Goal: Transaction & Acquisition: Purchase product/service

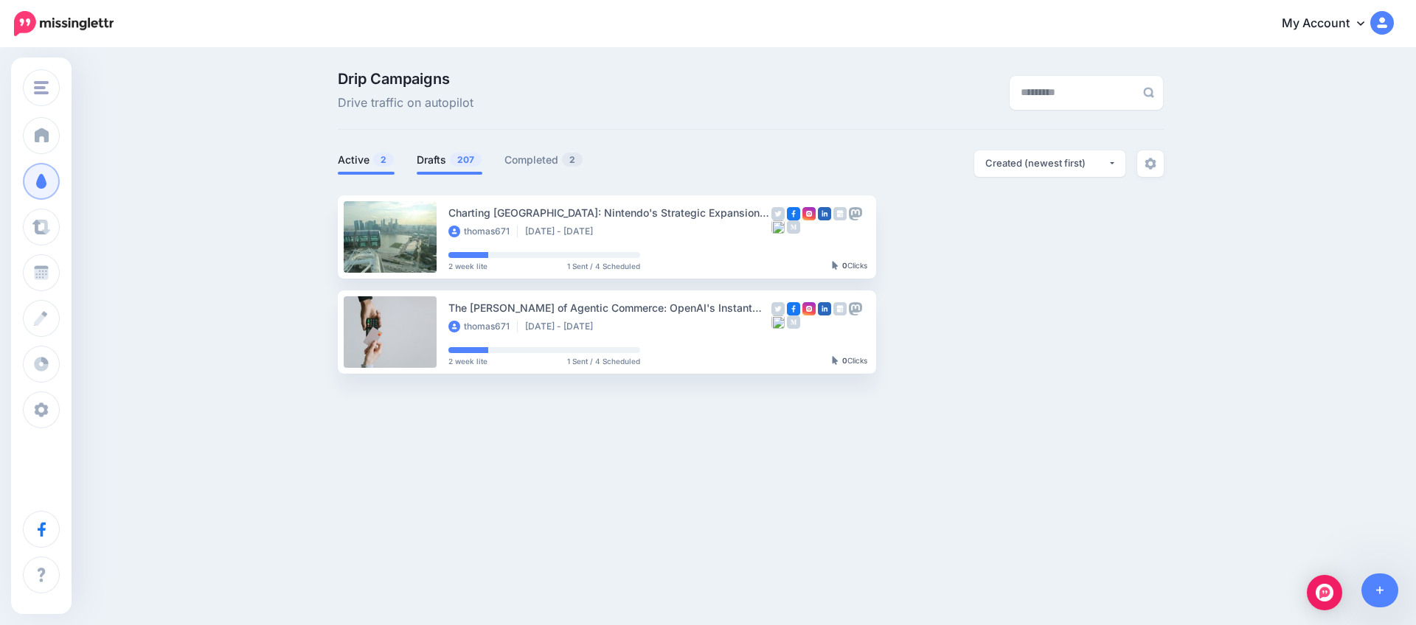
click at [450, 165] on link "Drafts 207" at bounding box center [450, 160] width 66 height 18
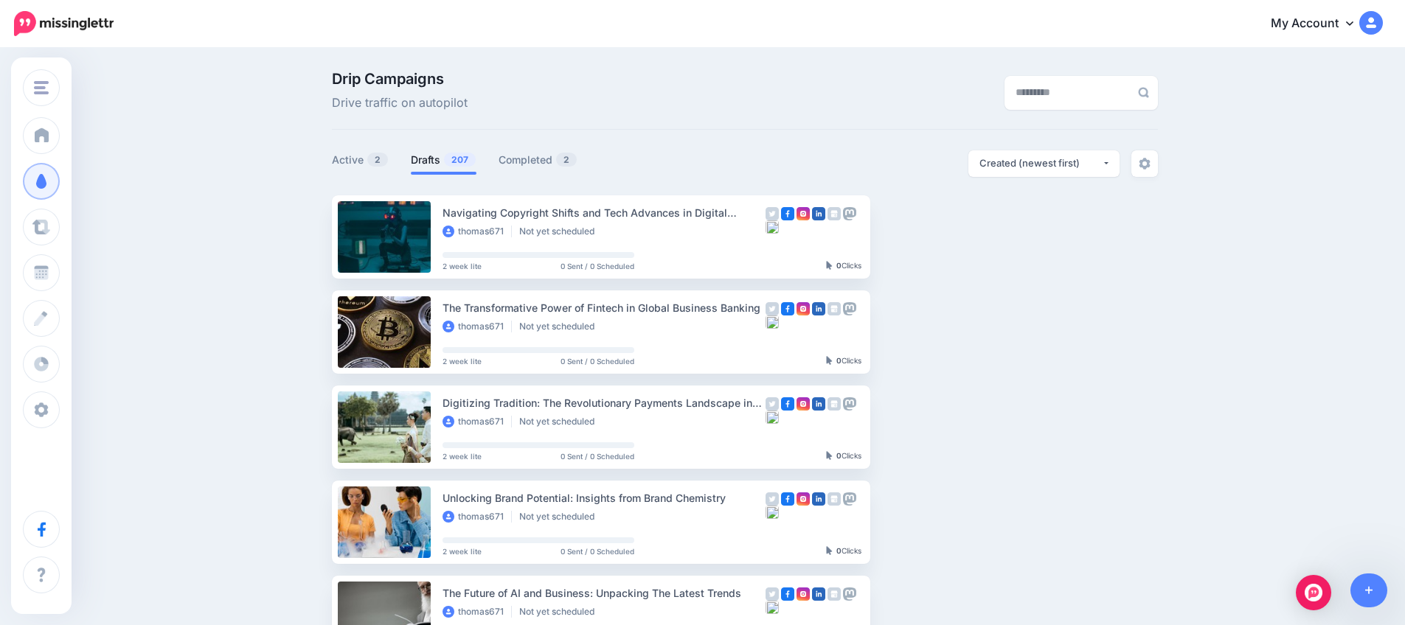
scroll to position [5, 0]
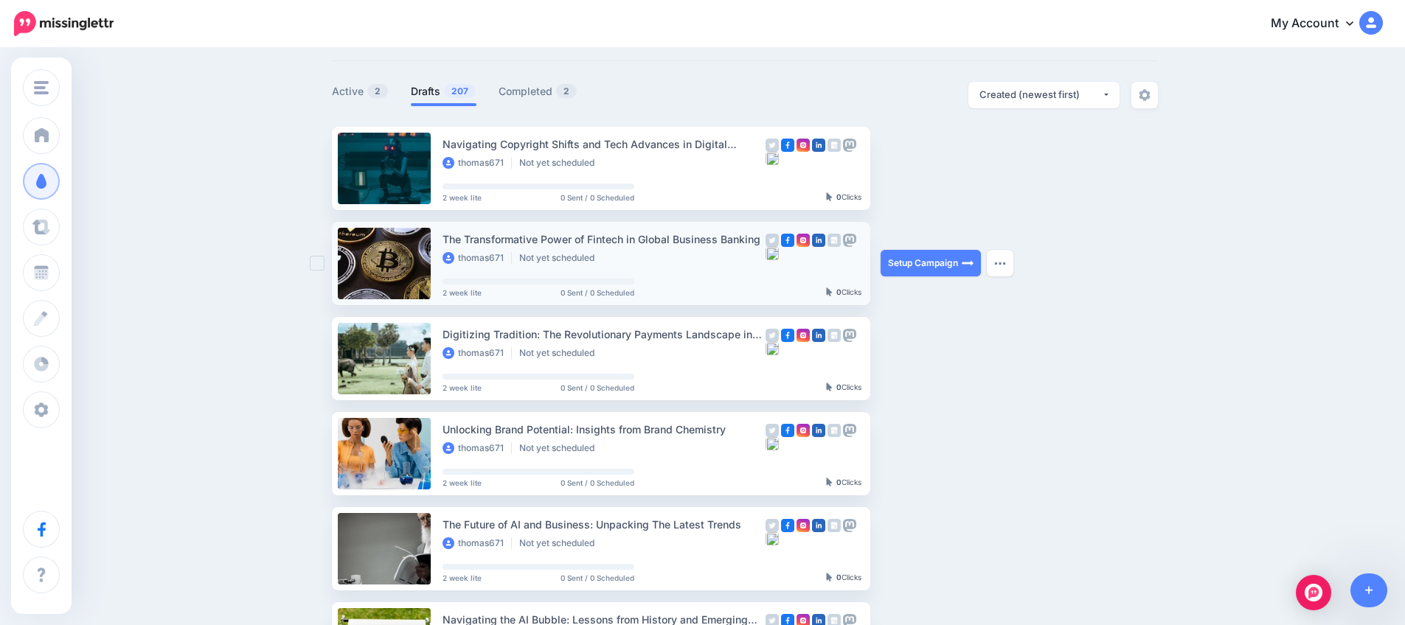
scroll to position [74, 0]
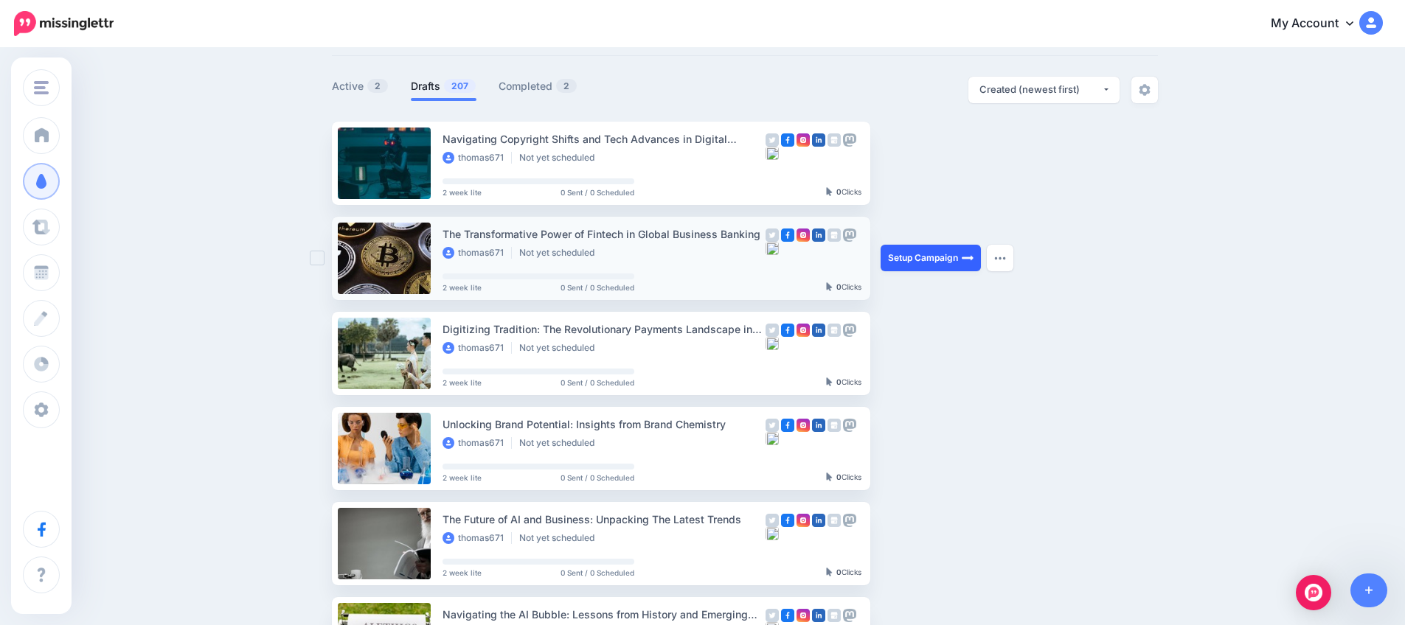
click at [911, 267] on link "Setup Campaign" at bounding box center [930, 258] width 100 height 27
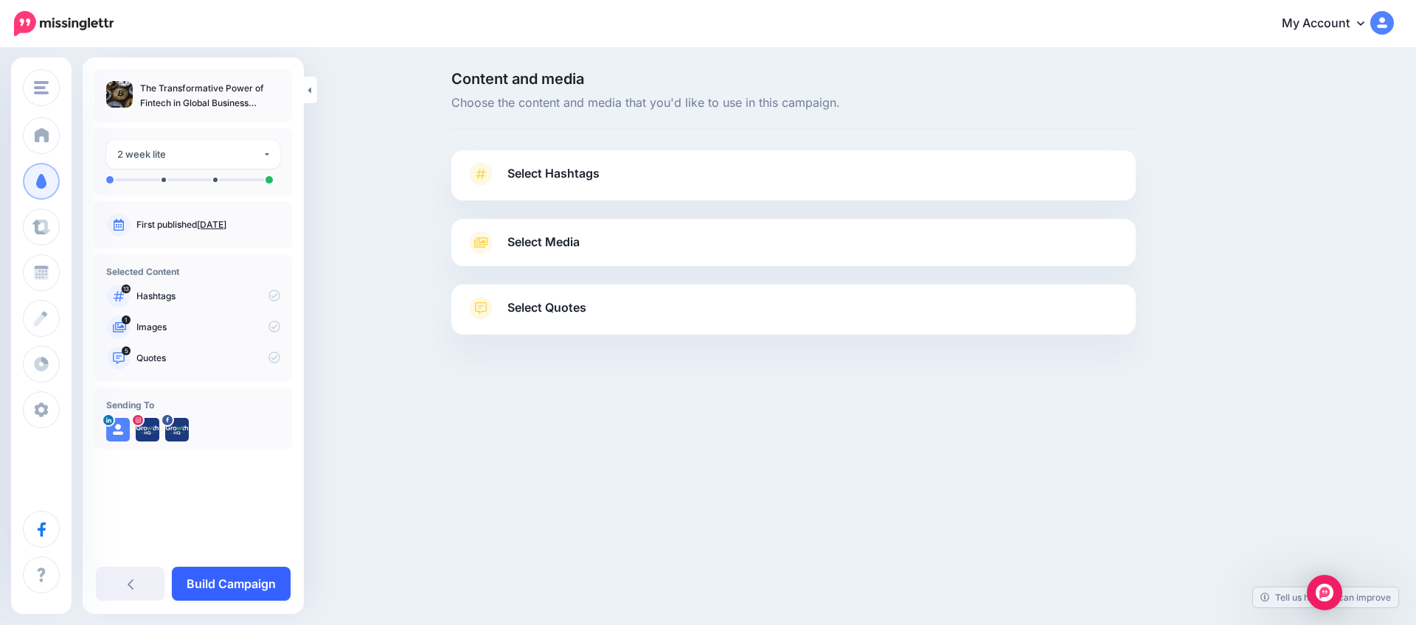
click at [209, 570] on link "Build Campaign" at bounding box center [231, 584] width 119 height 34
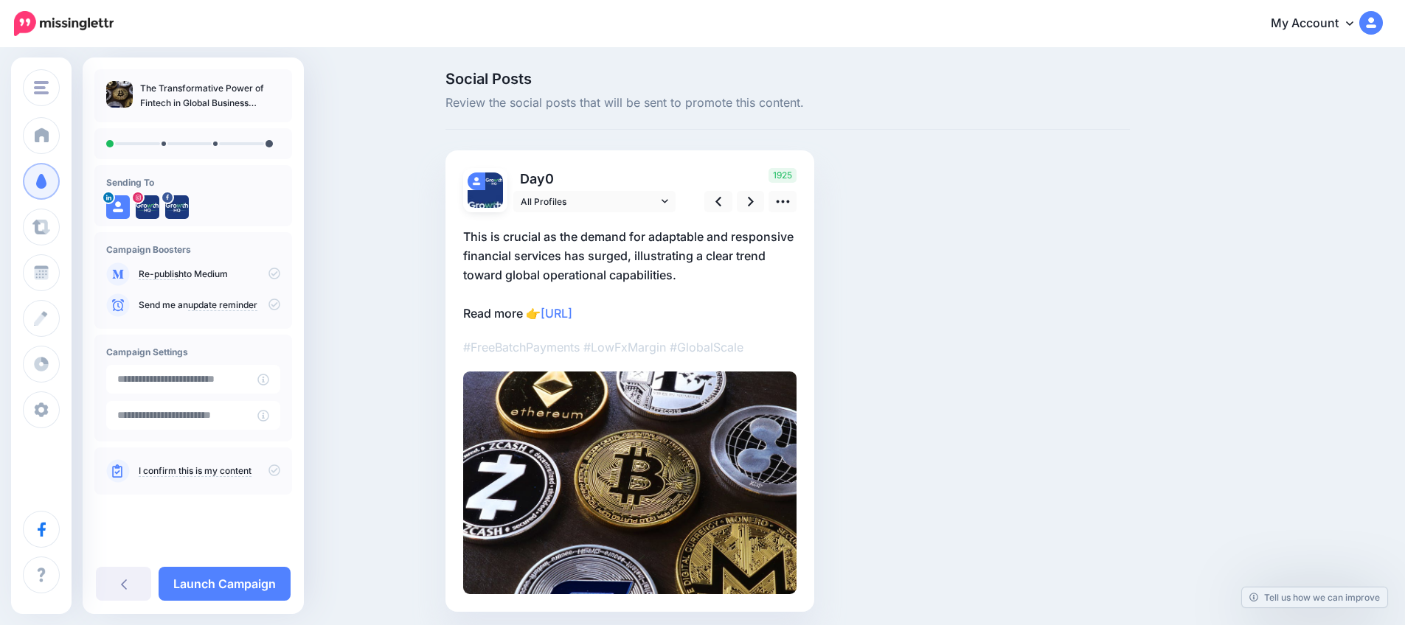
click at [270, 473] on icon at bounding box center [274, 470] width 12 height 12
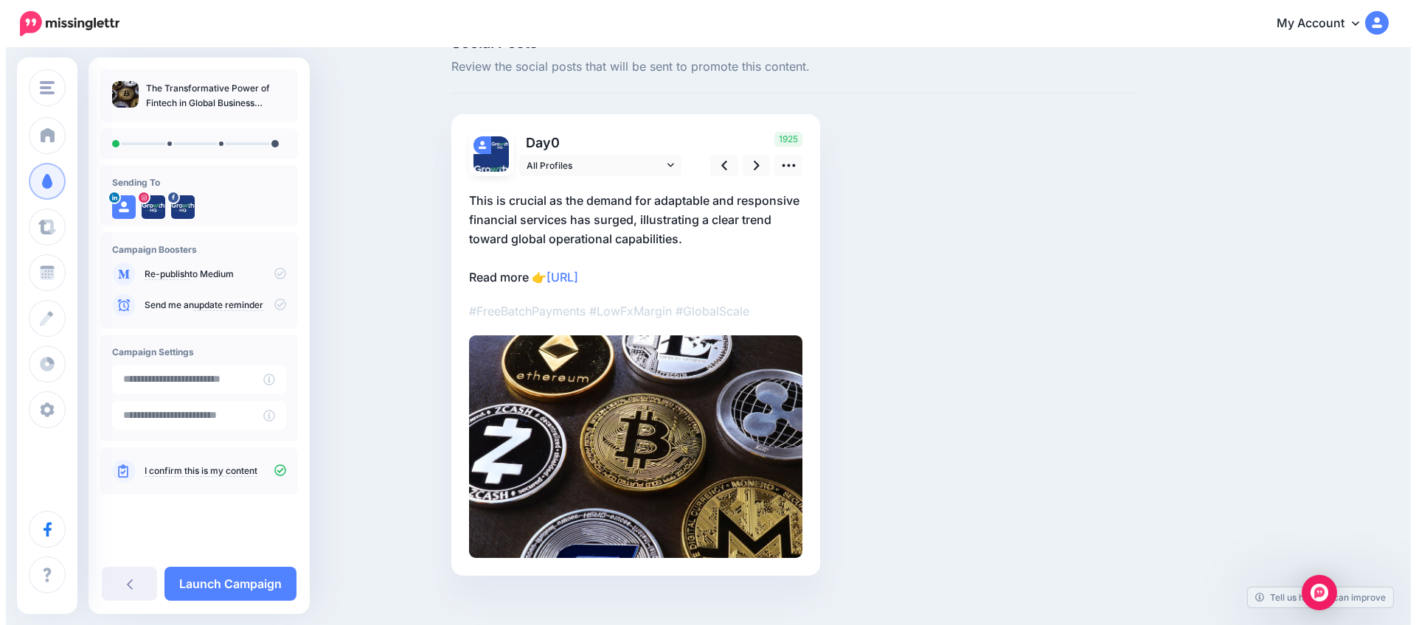
scroll to position [53, 0]
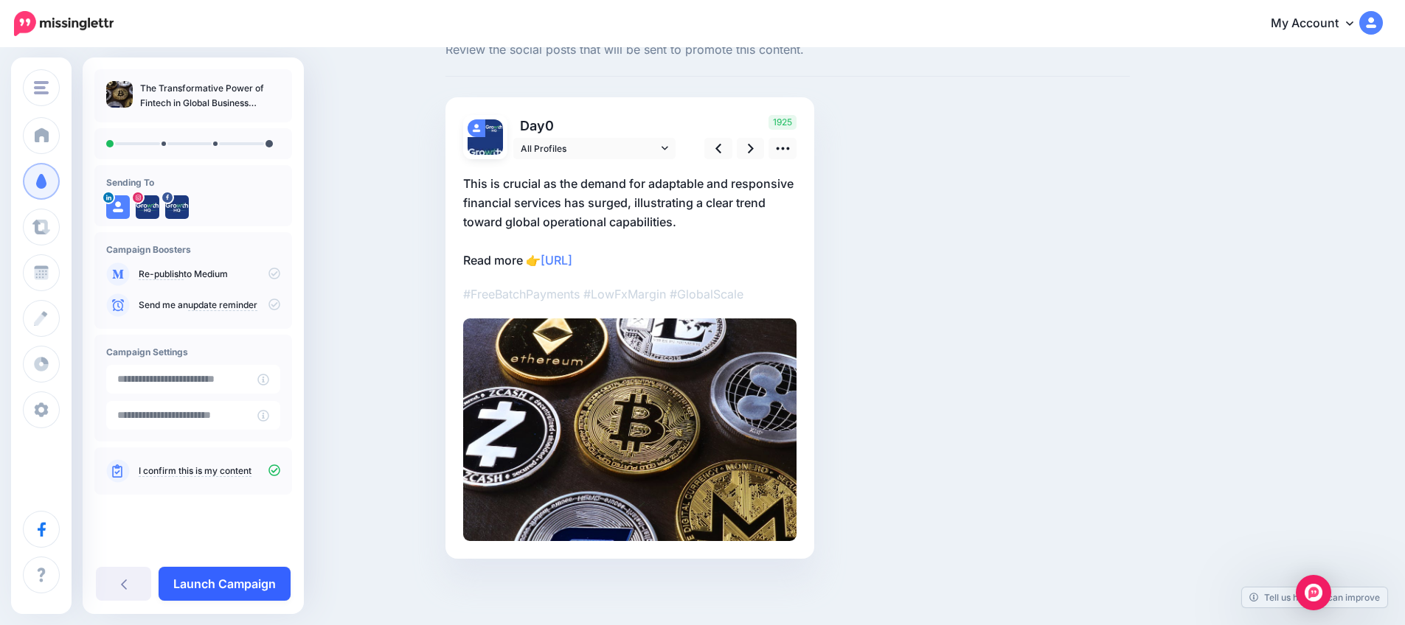
click at [256, 579] on link "Launch Campaign" at bounding box center [225, 584] width 132 height 34
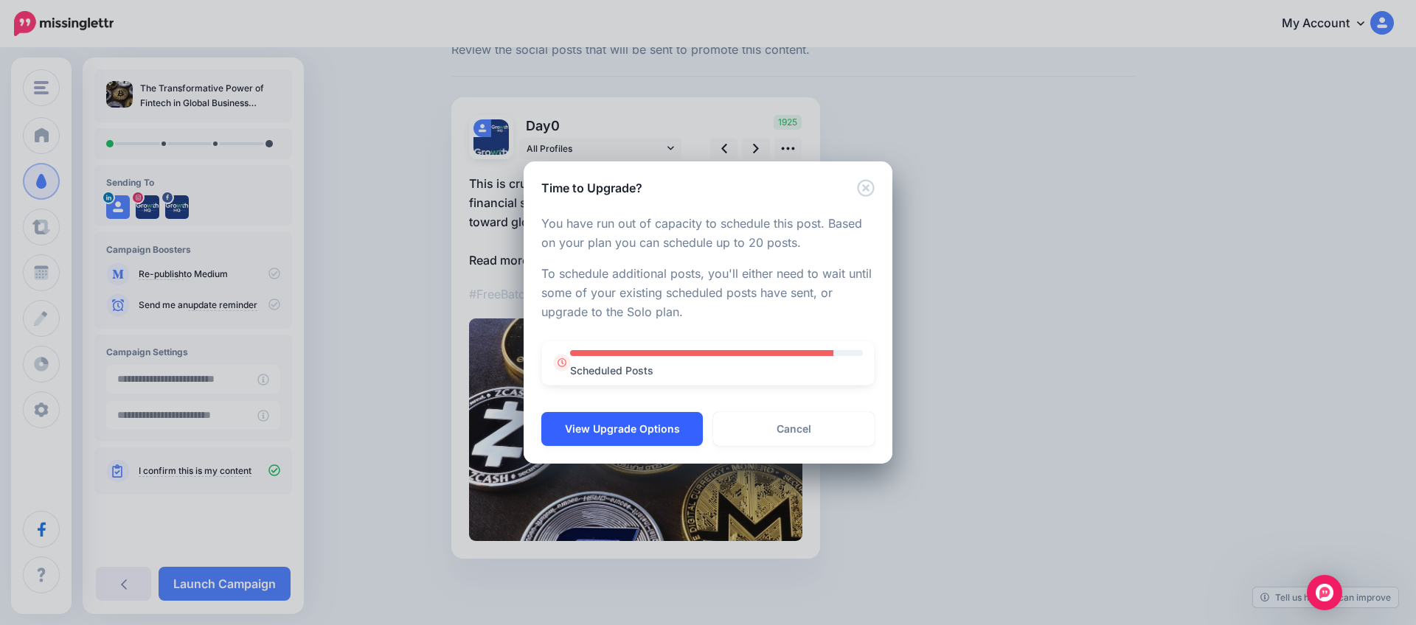
click at [680, 428] on button "View Upgrade Options" at bounding box center [621, 429] width 161 height 34
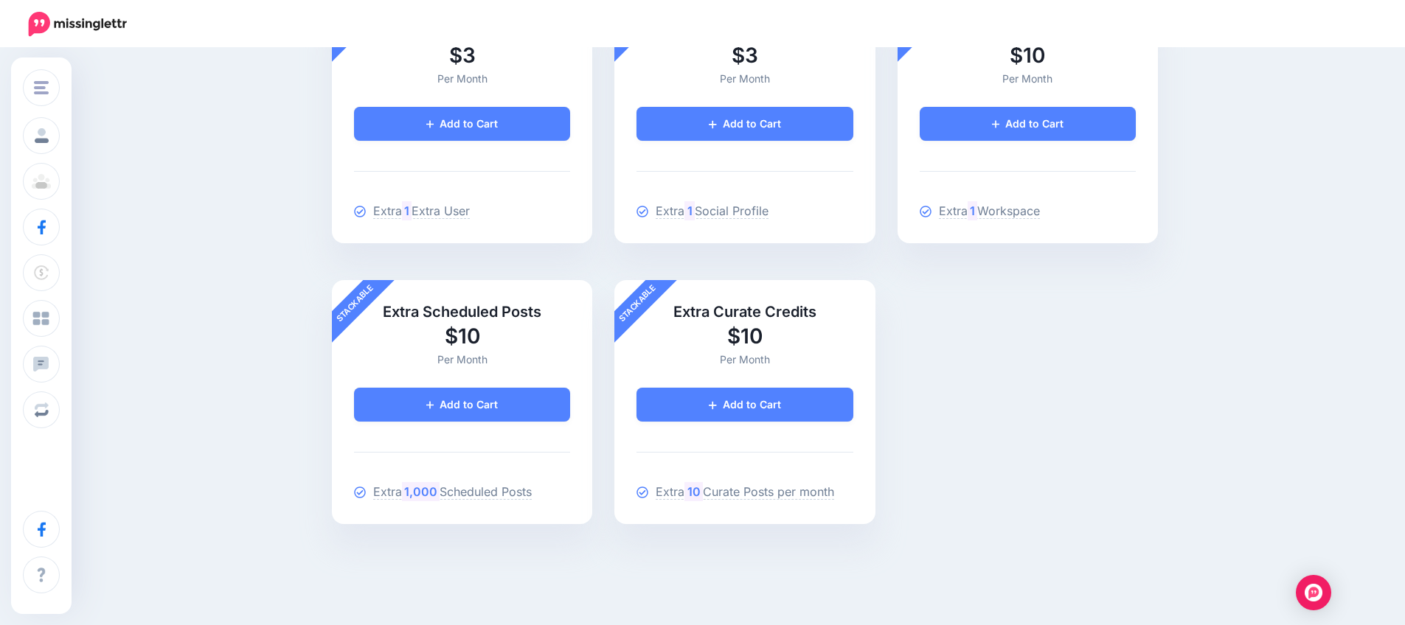
scroll to position [243, 0]
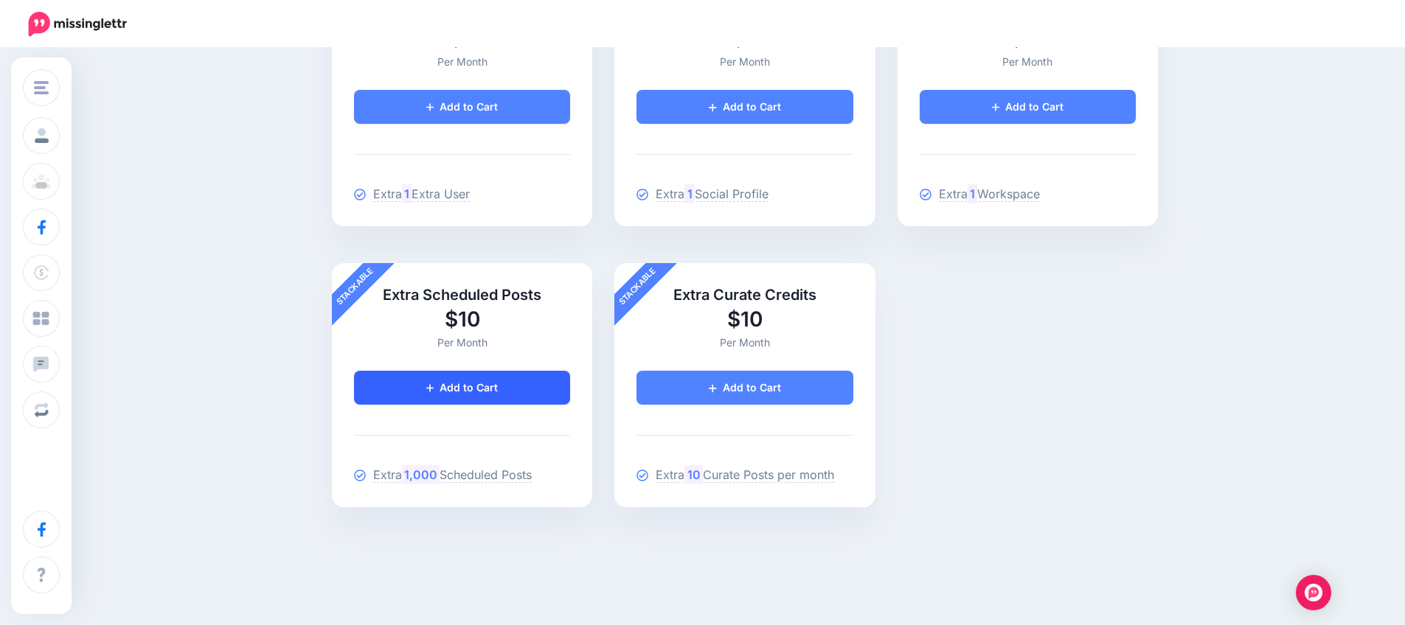
click at [540, 378] on link "Add to Cart" at bounding box center [462, 388] width 216 height 34
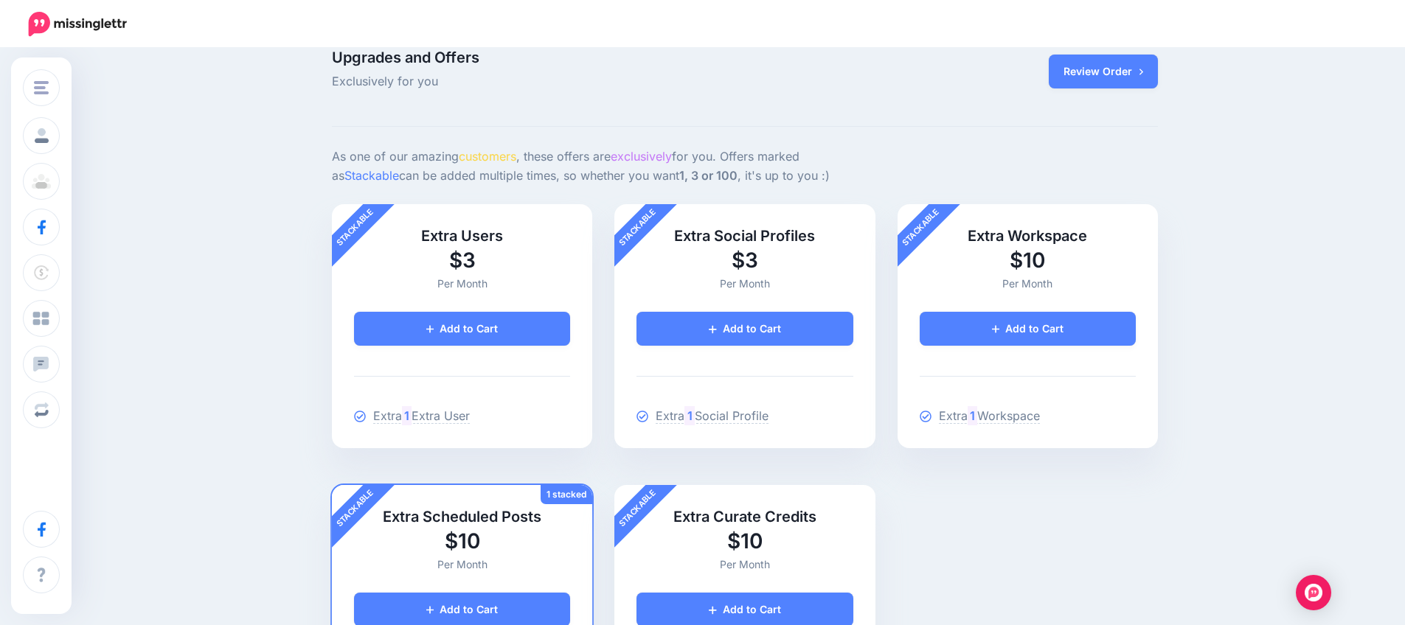
scroll to position [0, 0]
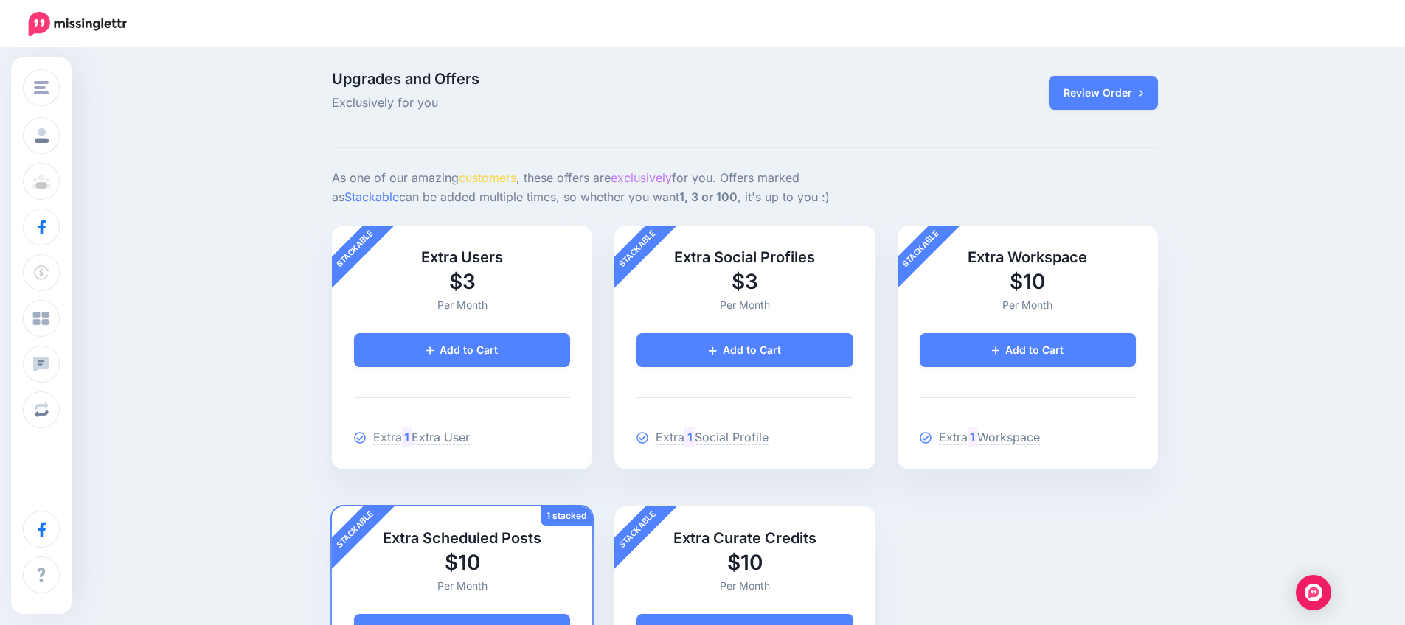
click at [744, 88] on p "Upgrades and Offers Exclusively for you" at bounding box center [603, 92] width 543 height 41
click at [1121, 106] on link "Review Order" at bounding box center [1102, 93] width 109 height 34
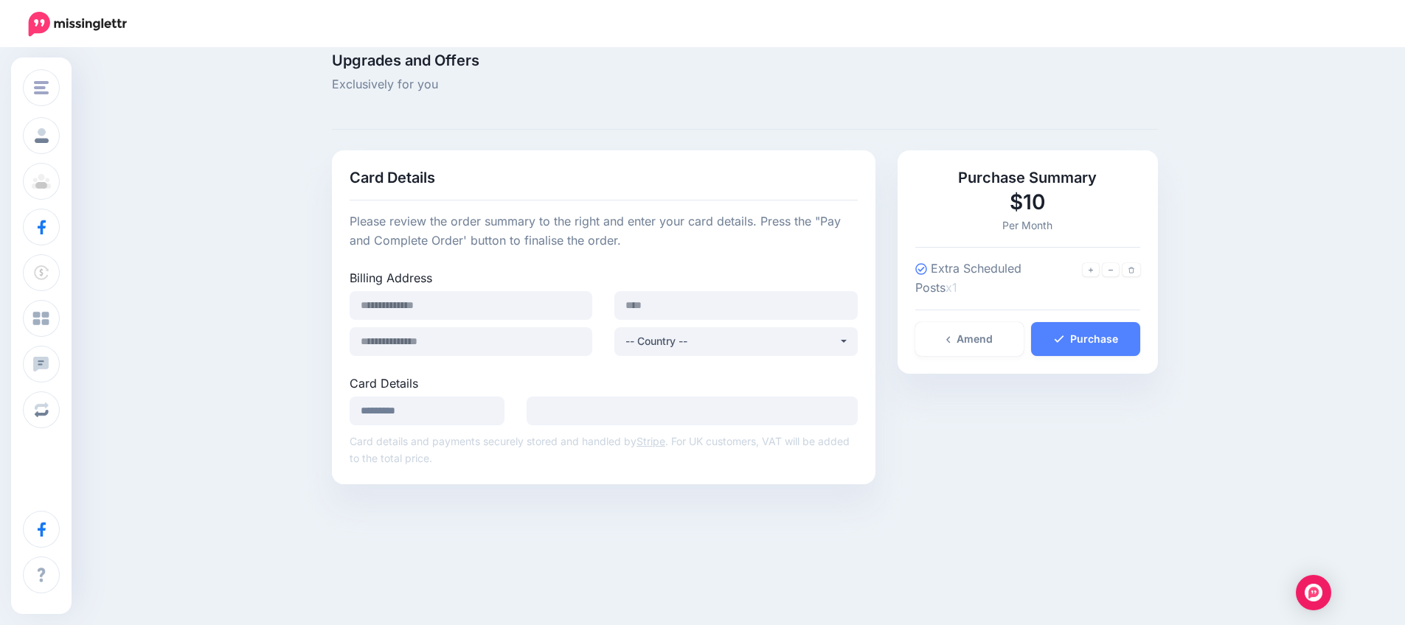
scroll to position [26, 0]
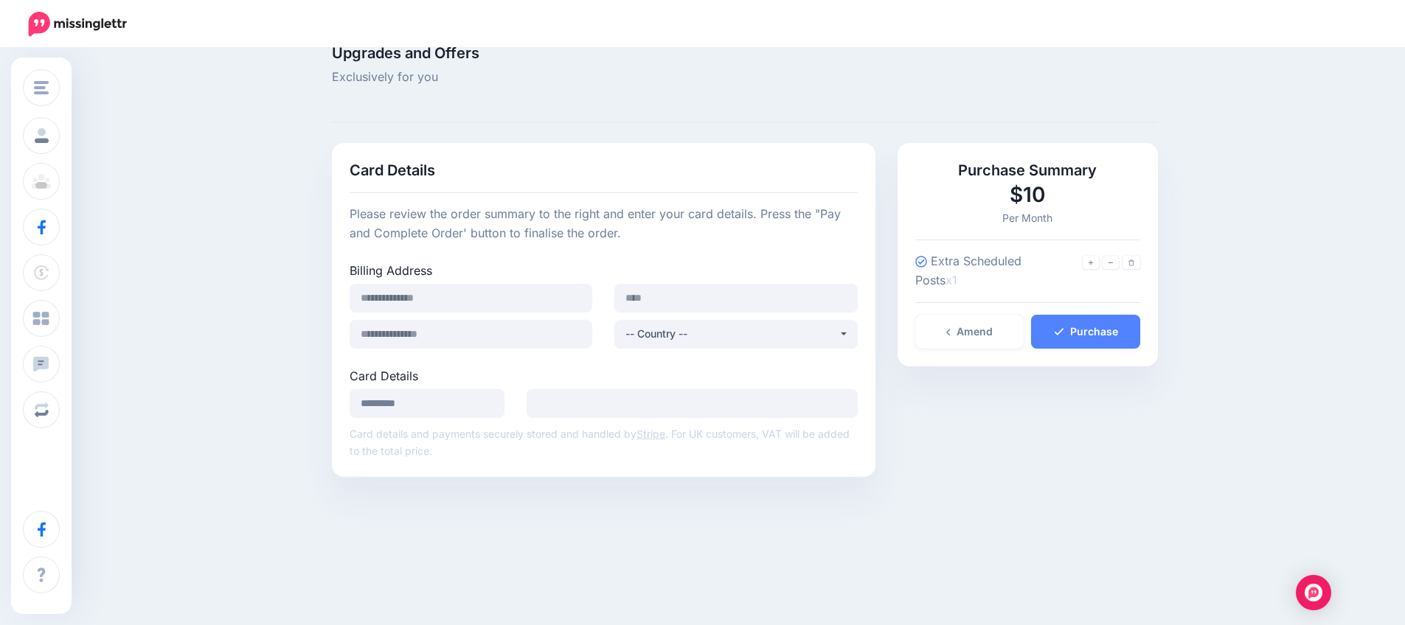
click at [758, 114] on div "Upgrades and Offers Exclusively for you" at bounding box center [745, 84] width 826 height 77
